Goal: Task Accomplishment & Management: Complete application form

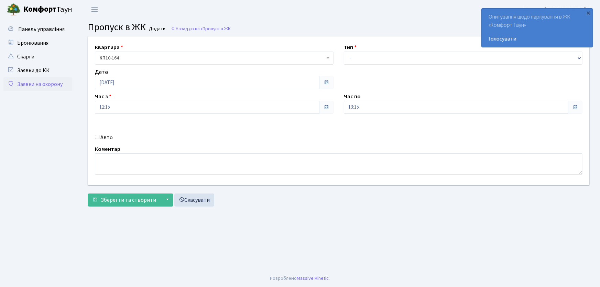
click at [50, 88] on link "Заявки на охорону" at bounding box center [37, 84] width 69 height 14
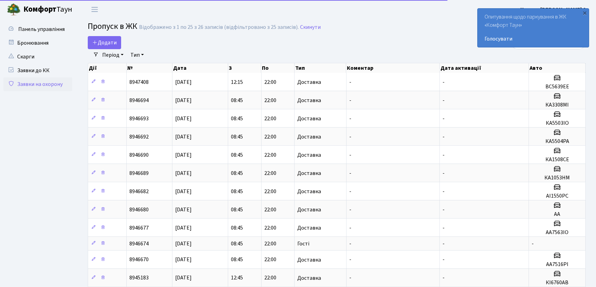
select select "25"
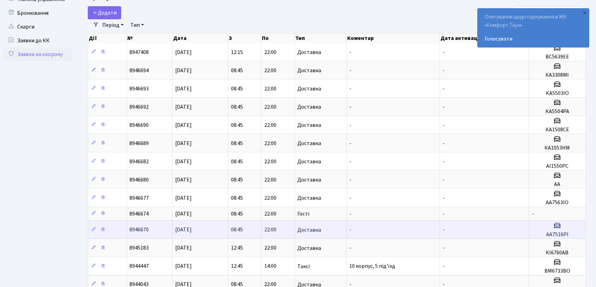
scroll to position [31, 0]
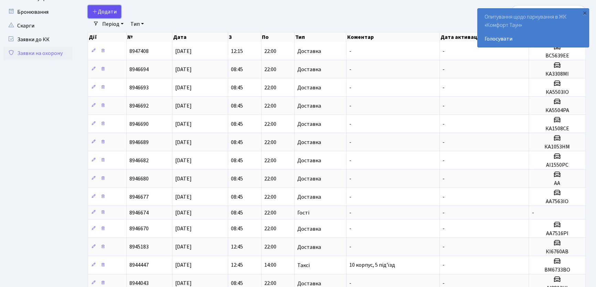
click at [98, 15] on link "Додати" at bounding box center [104, 11] width 33 height 13
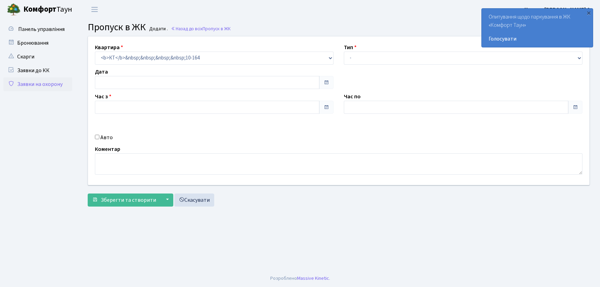
type input "[DATE]"
type input "12:45"
type input "13:45"
click at [361, 55] on select "- Доставка Таксі Гості Сервіс" at bounding box center [463, 58] width 239 height 13
select select "1"
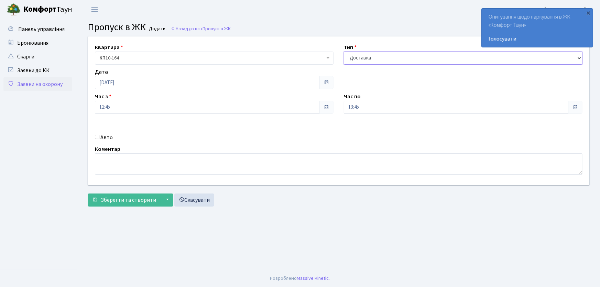
click at [344, 52] on select "- Доставка Таксі Гості Сервіс" at bounding box center [463, 58] width 239 height 13
drag, startPoint x: 367, startPoint y: 109, endPoint x: 328, endPoint y: 105, distance: 39.4
click at [328, 105] on div "Квартира <b>КТ</b>&nbsp;&nbsp;&nbsp;&nbsp;10-164 КТ 10-164 Тип - Доставка Таксі…" at bounding box center [339, 110] width 512 height 149
type input "22:00"
click at [98, 139] on input "Авто" at bounding box center [97, 137] width 4 height 4
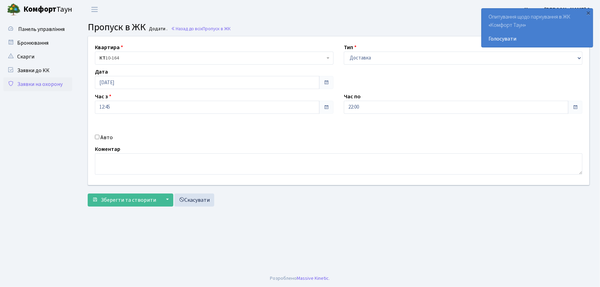
checkbox input "true"
type input "АА9702ТН"
click at [88, 194] on button "Зберегти та створити" at bounding box center [124, 200] width 73 height 13
click at [36, 80] on link "Заявки на охорону" at bounding box center [37, 84] width 69 height 14
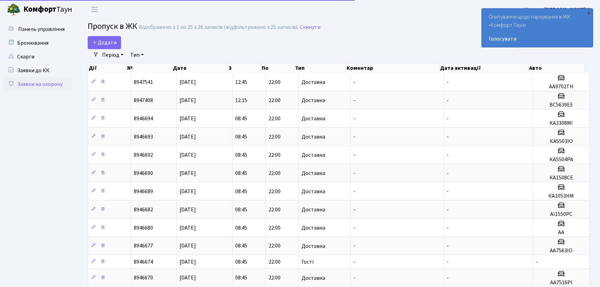
select select "25"
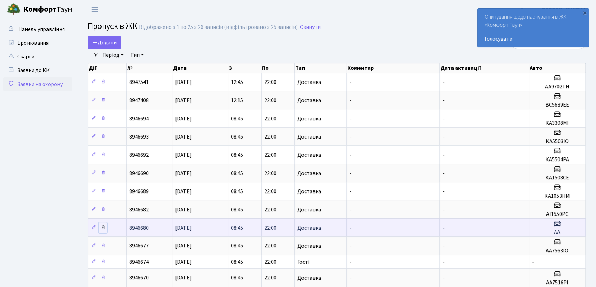
click at [100, 227] on icon at bounding box center [102, 227] width 5 height 5
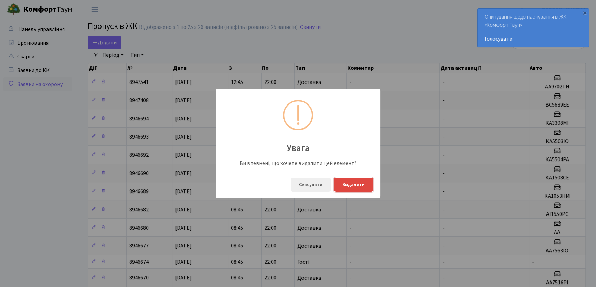
click at [352, 183] on button "Видалити" at bounding box center [353, 185] width 39 height 14
